Goal: Navigation & Orientation: Find specific page/section

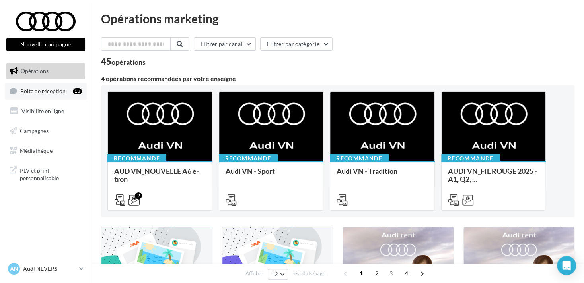
click at [54, 87] on span "Boîte de réception" at bounding box center [42, 90] width 45 height 7
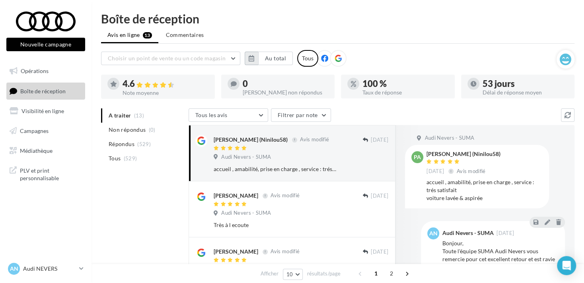
click at [248, 61] on icon "button" at bounding box center [251, 58] width 6 height 6
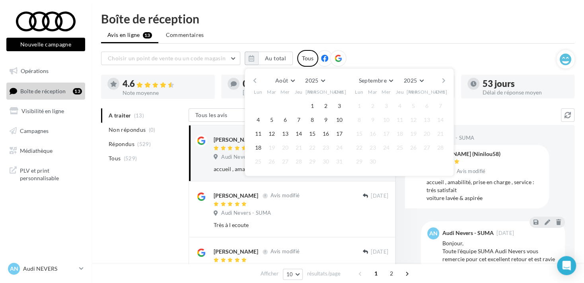
click at [253, 80] on button "button" at bounding box center [254, 80] width 7 height 11
click at [271, 101] on button "1" at bounding box center [272, 106] width 12 height 12
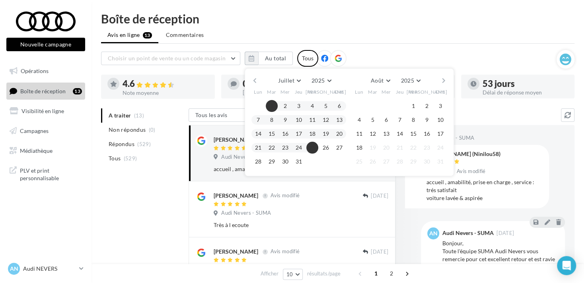
click at [359, 144] on button "18" at bounding box center [359, 148] width 12 height 12
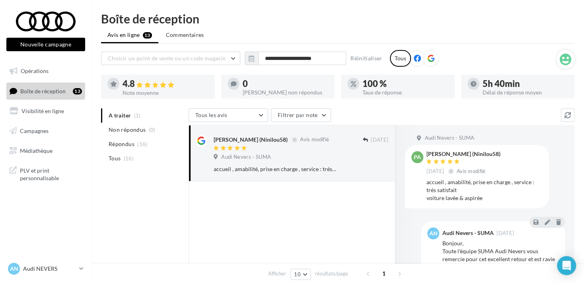
click at [431, 60] on icon at bounding box center [430, 58] width 7 height 7
click at [252, 59] on icon "button" at bounding box center [251, 58] width 6 height 6
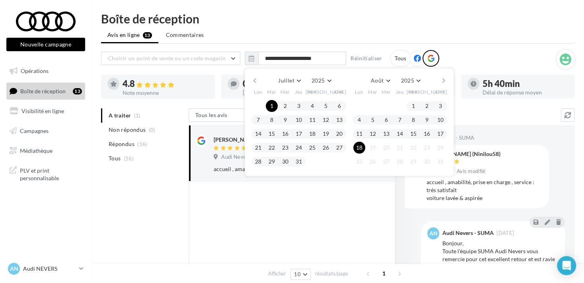
click at [296, 192] on div at bounding box center [291, 275] width 207 height 186
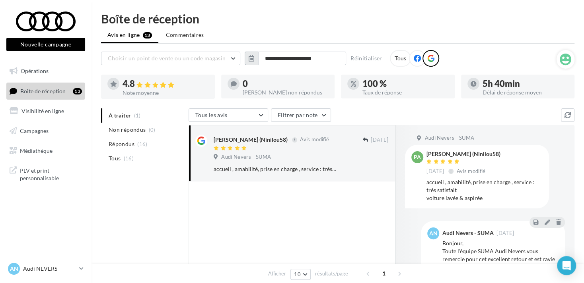
click at [245, 59] on button "button" at bounding box center [251, 59] width 14 height 14
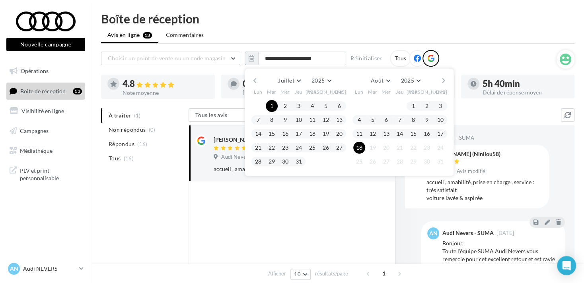
click at [252, 79] on button "button" at bounding box center [254, 80] width 7 height 11
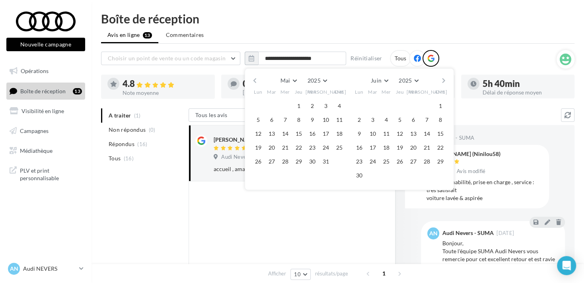
click at [252, 79] on button "button" at bounding box center [254, 80] width 7 height 11
click at [373, 106] on button "1" at bounding box center [373, 106] width 12 height 12
click at [444, 80] on button "button" at bounding box center [443, 80] width 7 height 11
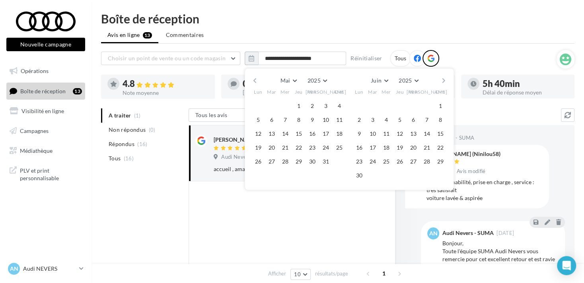
click at [444, 80] on button "button" at bounding box center [443, 80] width 7 height 11
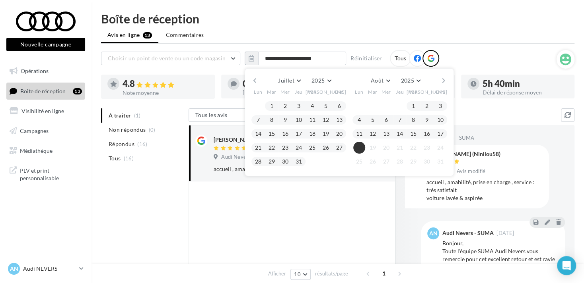
click at [360, 147] on button "18" at bounding box center [359, 148] width 12 height 12
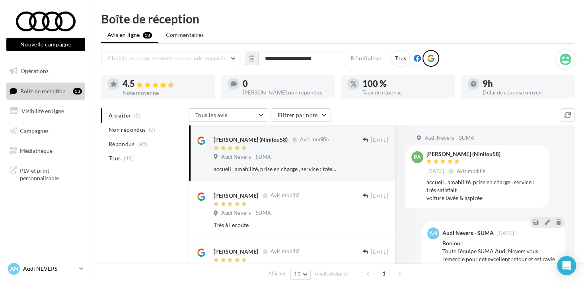
click at [54, 270] on p "Audi NEVERS" at bounding box center [49, 269] width 53 height 8
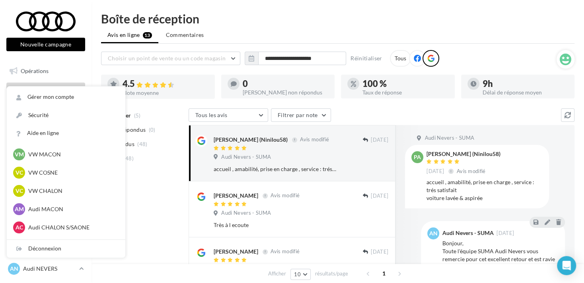
scroll to position [398, 0]
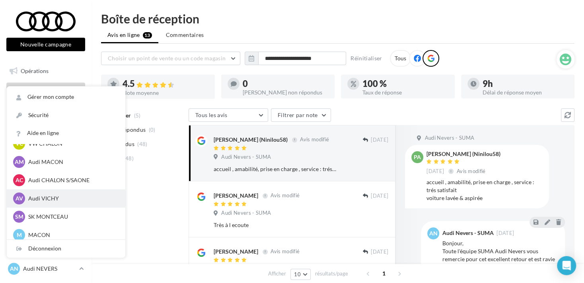
click at [60, 202] on p "Audi VICHY" at bounding box center [71, 199] width 87 height 8
